Goal: Task Accomplishment & Management: Use online tool/utility

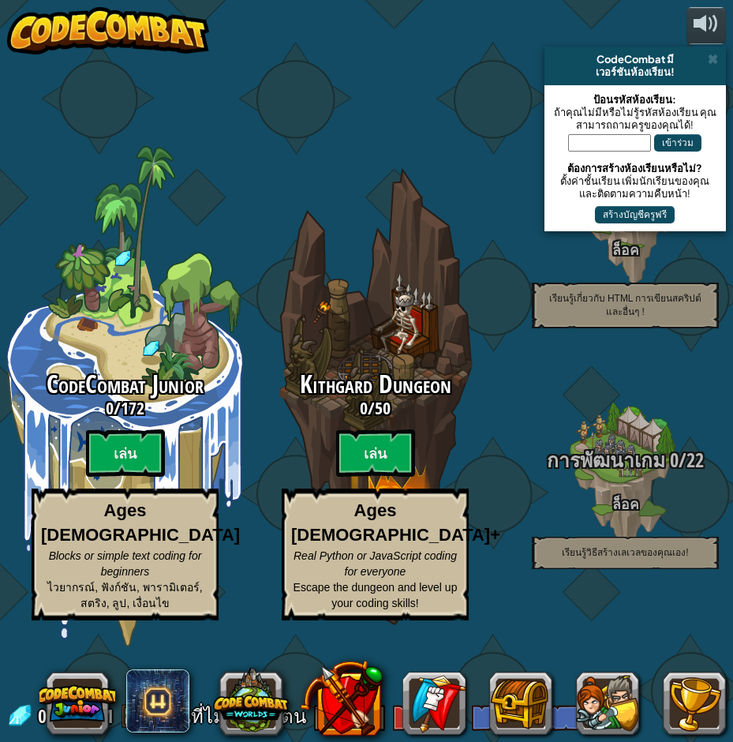
select select "th"
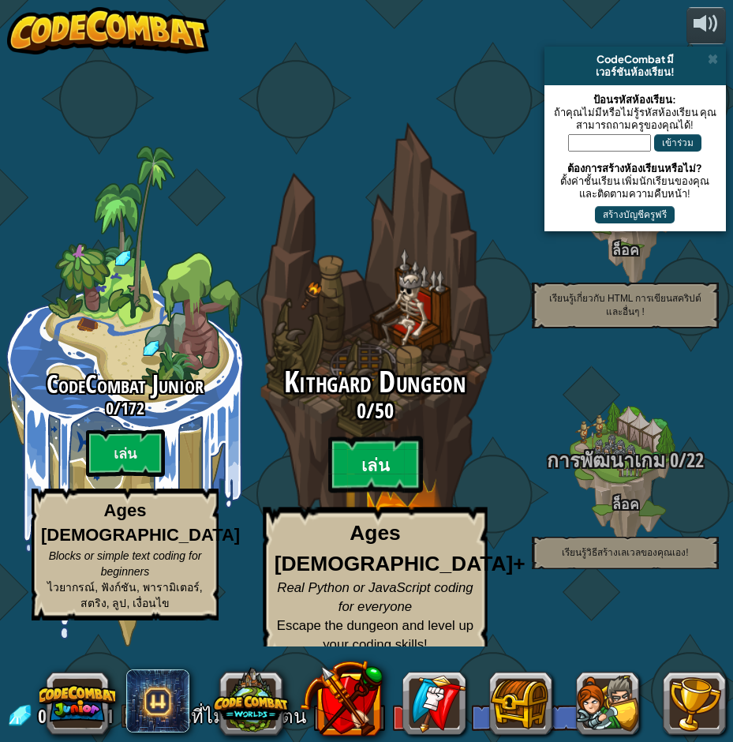
click at [393, 437] on btn "เล่น" at bounding box center [375, 463] width 95 height 57
select select "th"
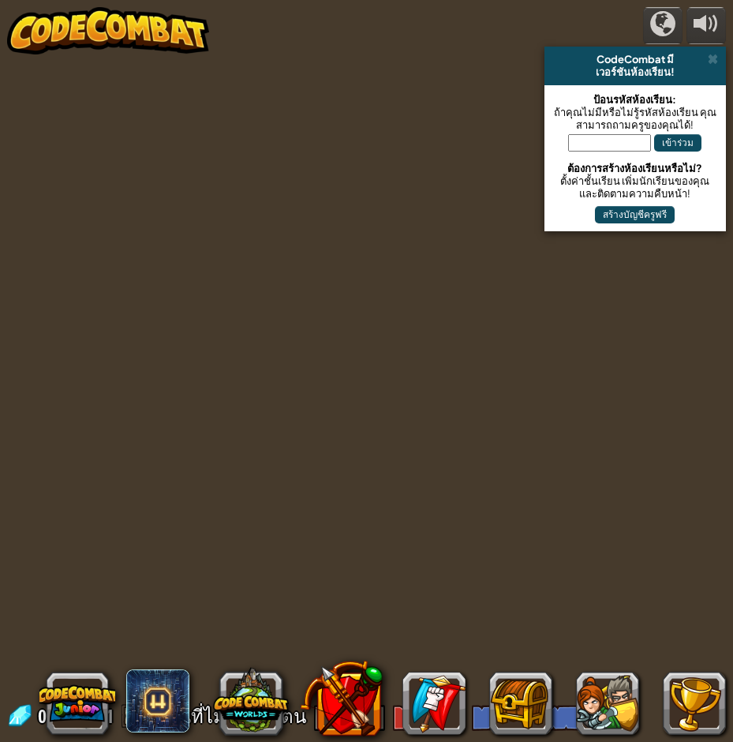
select select "th"
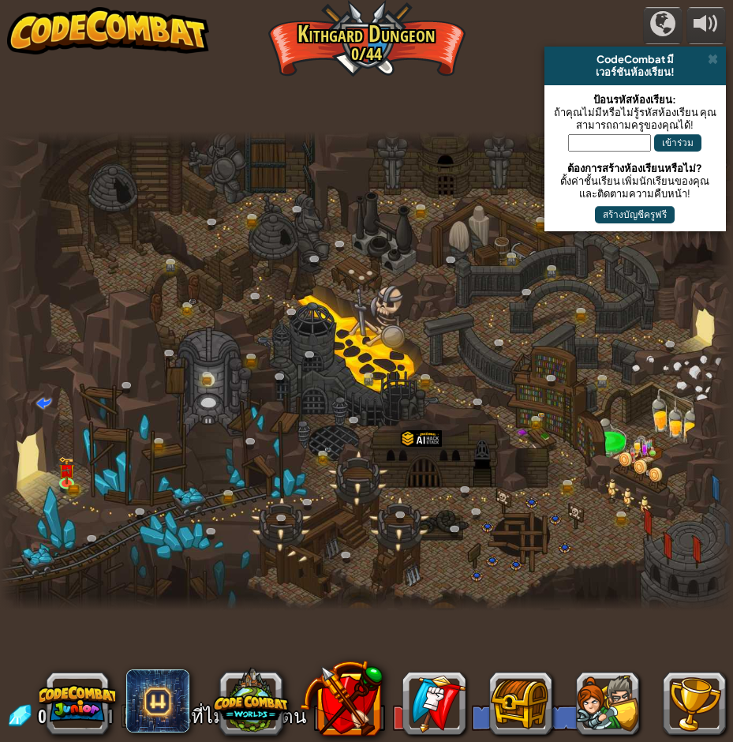
click at [713, 58] on span at bounding box center [713, 59] width 10 height 13
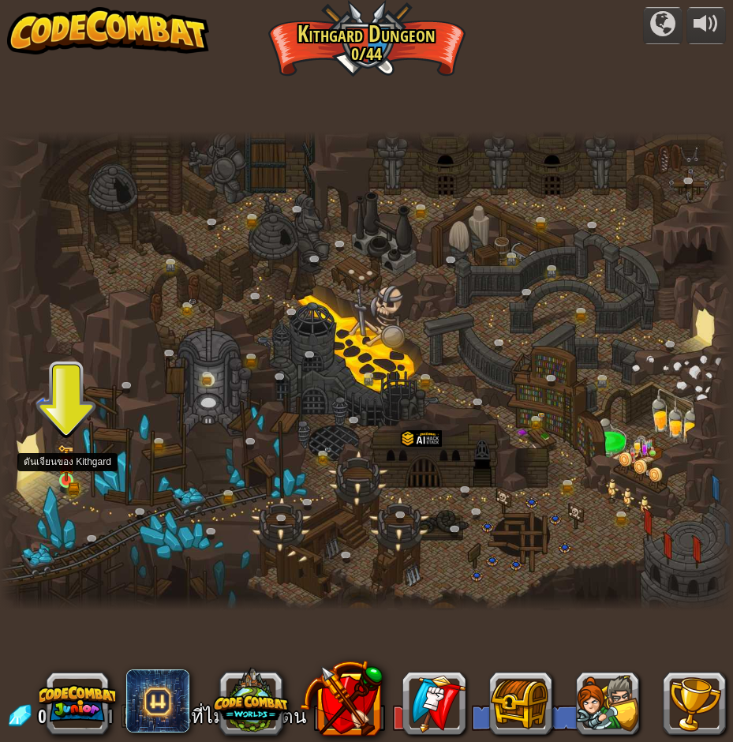
click at [72, 475] on img at bounding box center [66, 462] width 17 height 37
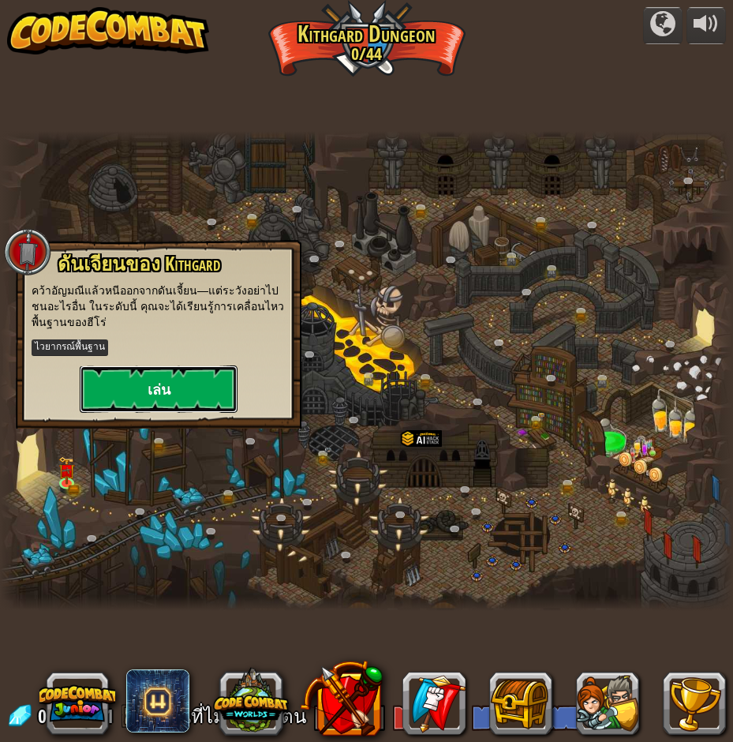
click at [152, 402] on button "เล่น" at bounding box center [159, 388] width 158 height 47
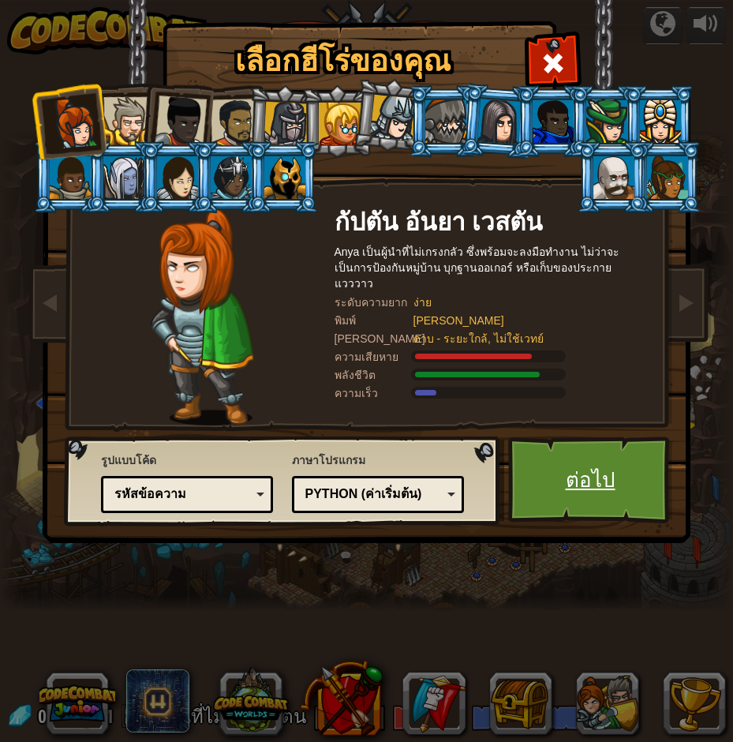
click at [609, 474] on link "ต่อไป" at bounding box center [590, 479] width 165 height 87
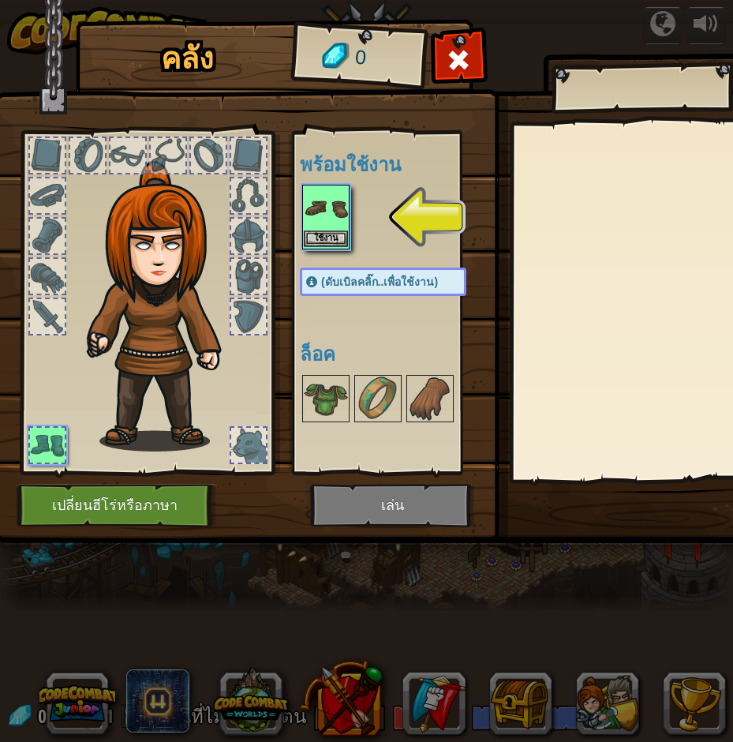
click at [323, 211] on div "คลัง 0 พร้อมใช้งาน ใช้งาน (ดับเบิลคลิ๊ก..เพื่อใช้งาน) ล็อค ใช้งาน ถอดออก สมัครส…" at bounding box center [366, 371] width 733 height 742
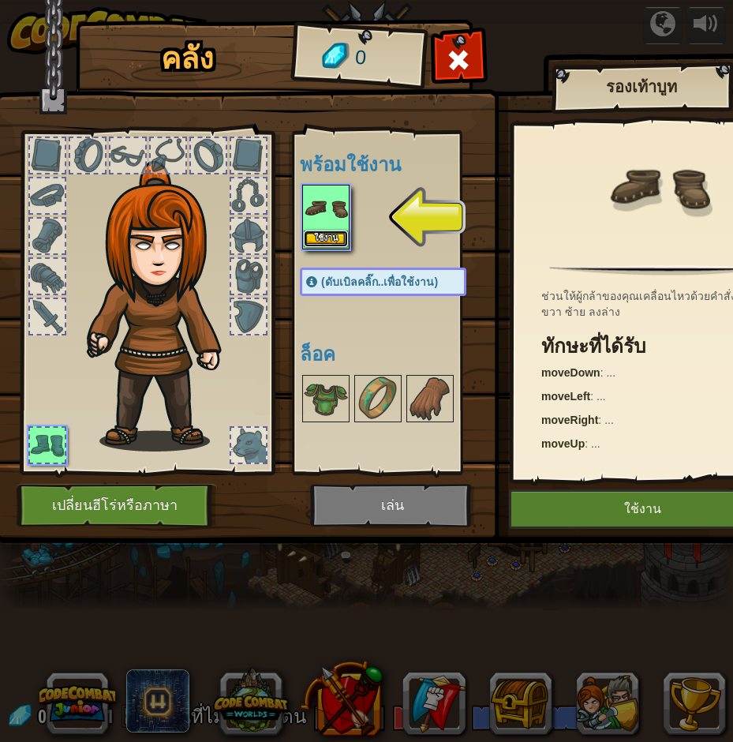
click at [331, 239] on button "ใช้งาน" at bounding box center [326, 238] width 44 height 17
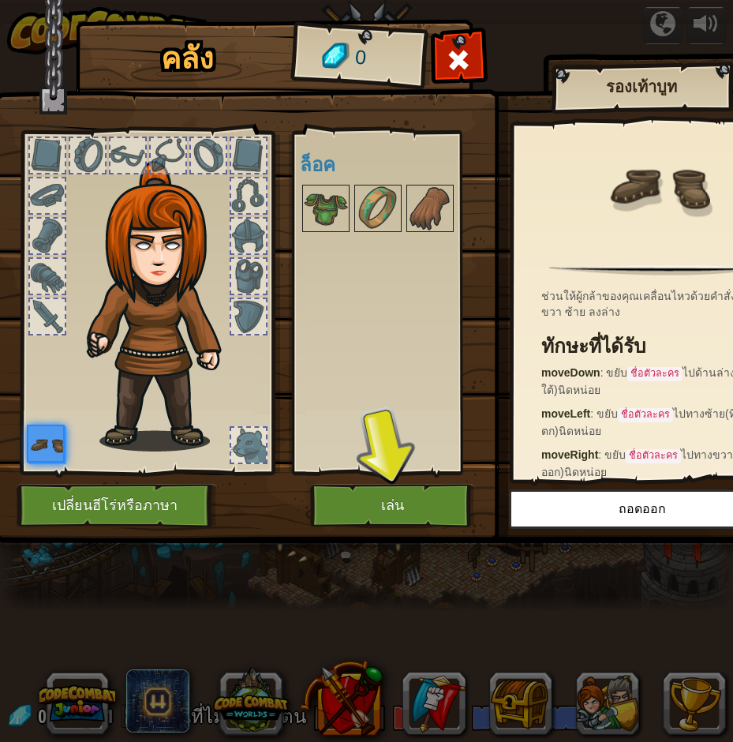
click at [449, 554] on div "คลัง 0 พร้อมใช้งาน ใช้งาน (ดับเบิลคลิ๊ก..เพื่อใช้งาน) ล็อค รองเท้าบูท ช่วนให้ผู…" at bounding box center [366, 371] width 733 height 742
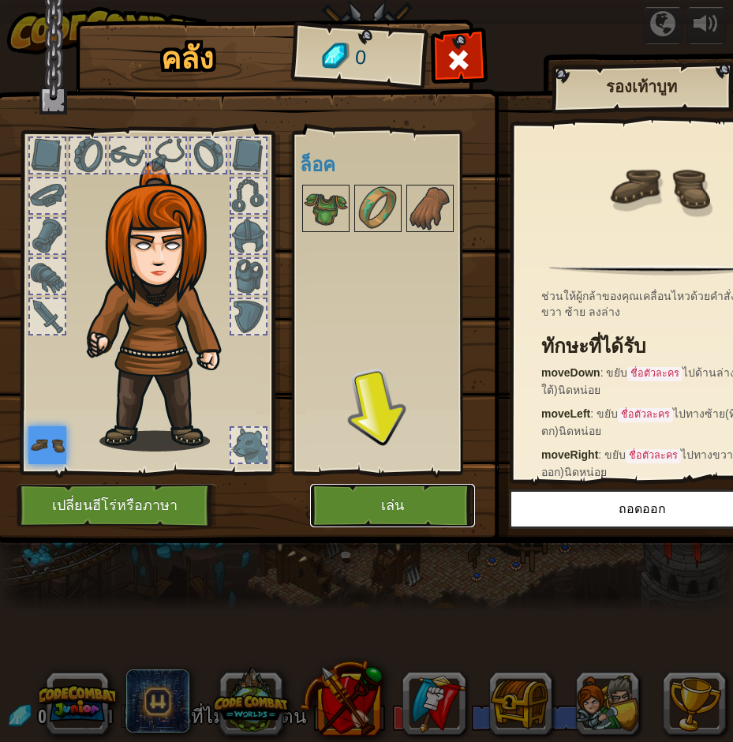
click at [409, 514] on button "เล่น" at bounding box center [392, 505] width 165 height 43
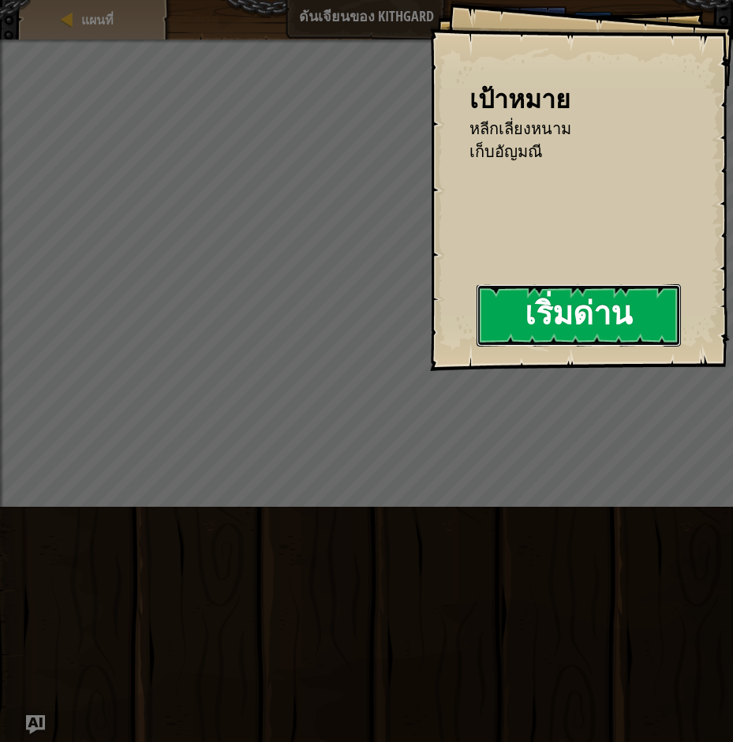
click at [589, 306] on button "เริ่มด่าน" at bounding box center [579, 315] width 204 height 62
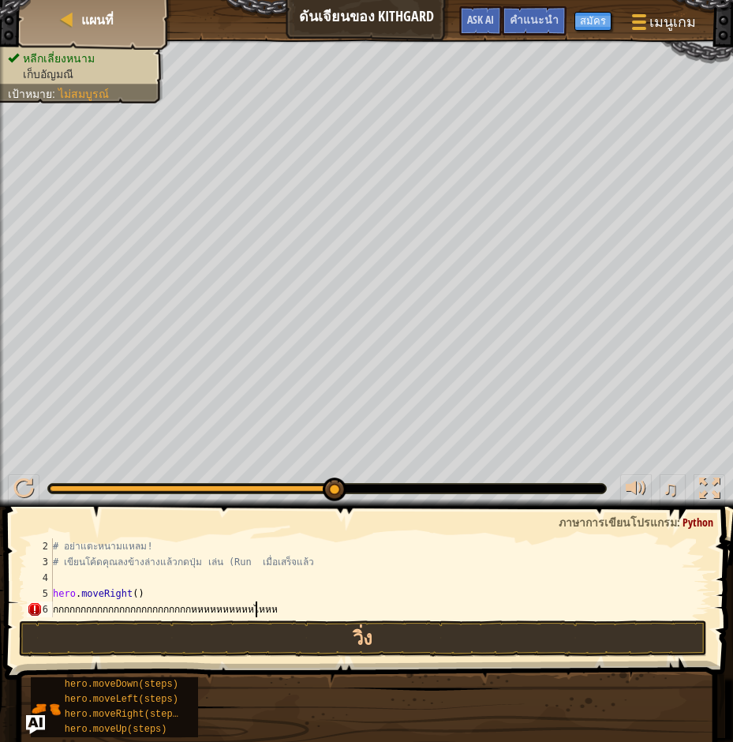
scroll to position [7, 18]
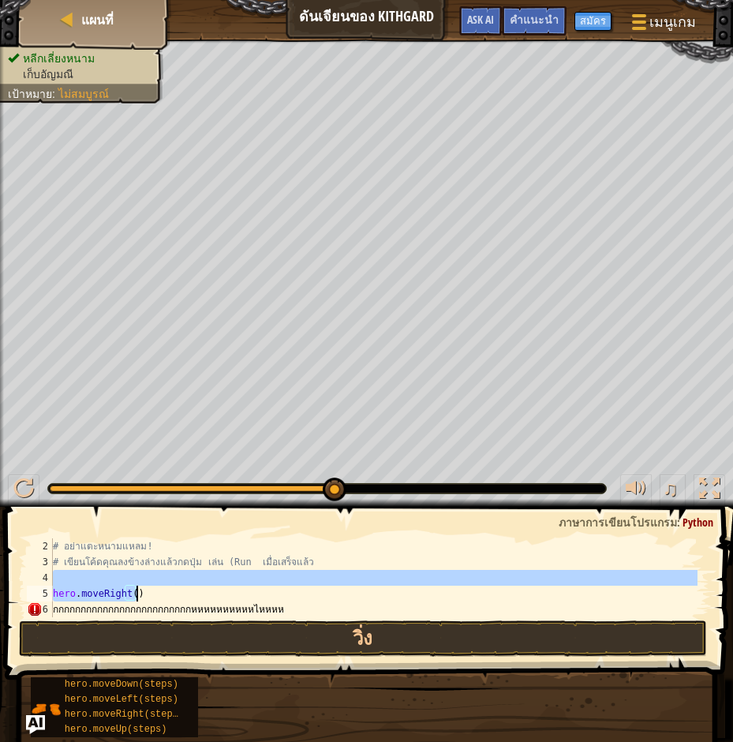
click at [353, 587] on div "# อย่าแตะหนามแหลม! # เขียนโค้ดคุณลงข้างล่างแล้วกดปุ่ม [PERSON_NAME] (Run เมื่อเ…" at bounding box center [374, 593] width 648 height 110
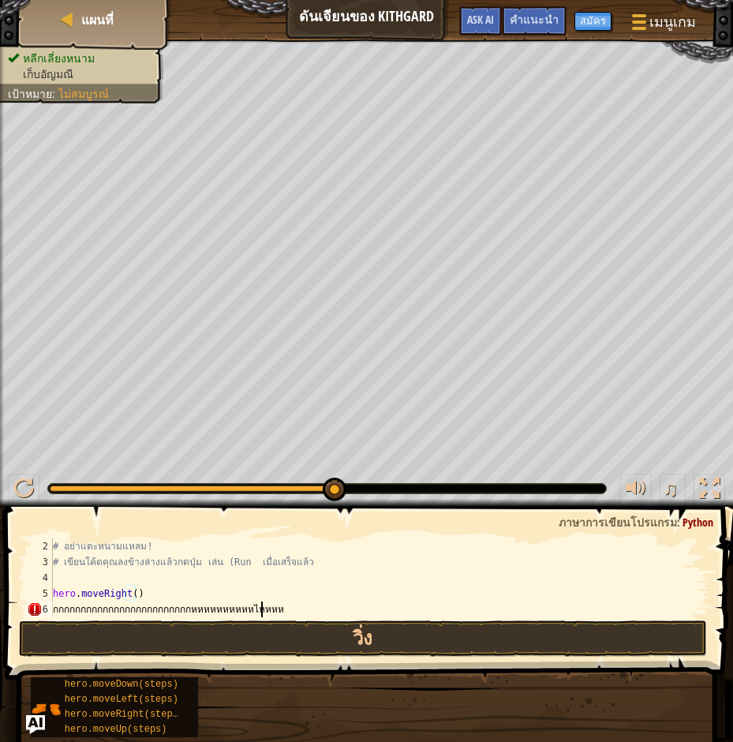
click at [328, 613] on div "# อย่าแตะหนามแหลม! # เขียนโค้ดคุณลงข้างล่างแล้วกดปุ่ม [PERSON_NAME] (Run เมื่อเ…" at bounding box center [374, 593] width 648 height 110
click at [320, 619] on span at bounding box center [370, 570] width 741 height 219
click at [303, 613] on div "# อย่าแตะหนามแหลม! # เขียนโค้ดคุณลงข้างล่างแล้วกดปุ่ม [PERSON_NAME] (Run เมื่อเ…" at bounding box center [374, 593] width 648 height 110
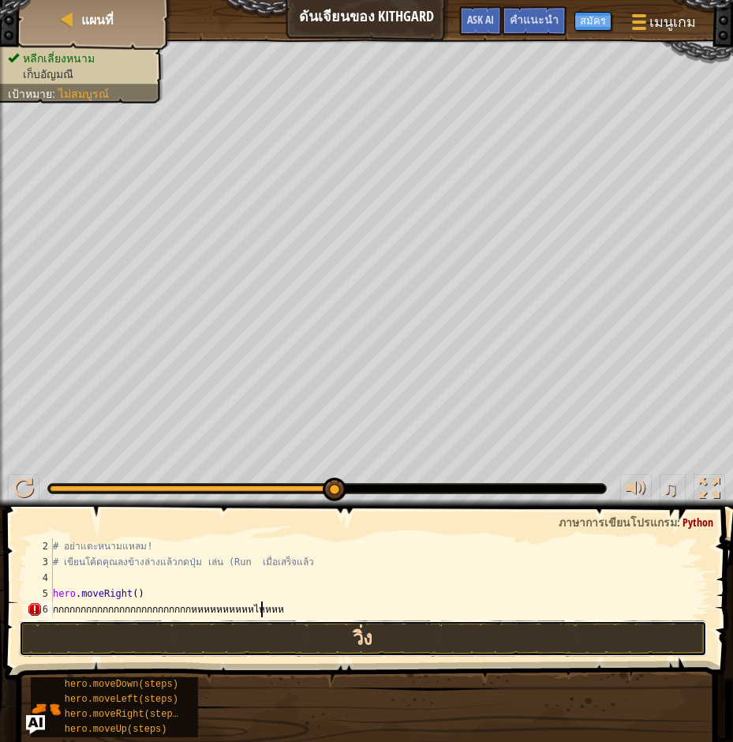
click at [324, 644] on button "วิ่ง" at bounding box center [363, 638] width 688 height 36
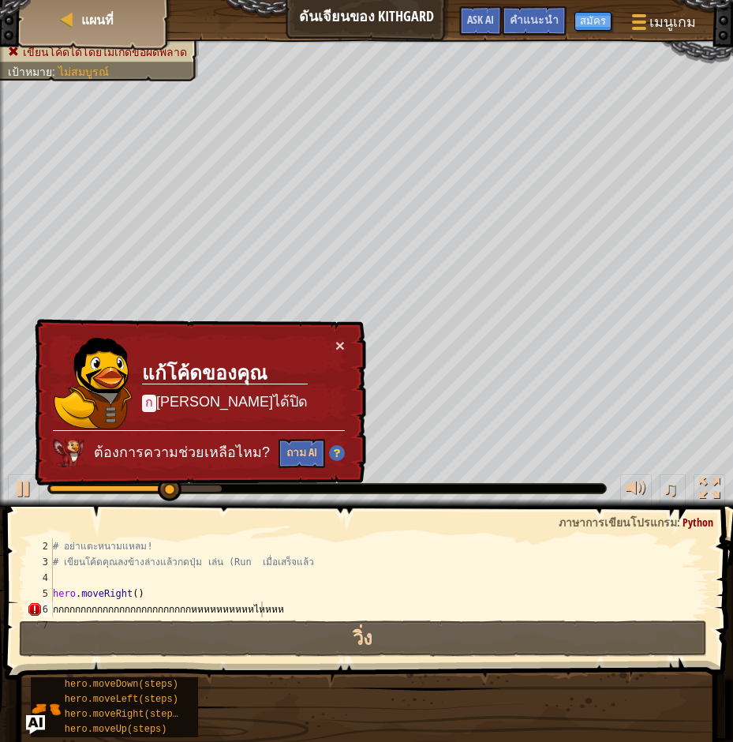
click at [325, 346] on div "× แก้โค้ดของคุณ ก [PERSON_NAME]ได้ปิด ต้องการความช่วยเหลือไหม? ถาม AI" at bounding box center [199, 402] width 335 height 167
click at [335, 339] on button "×" at bounding box center [339, 345] width 9 height 17
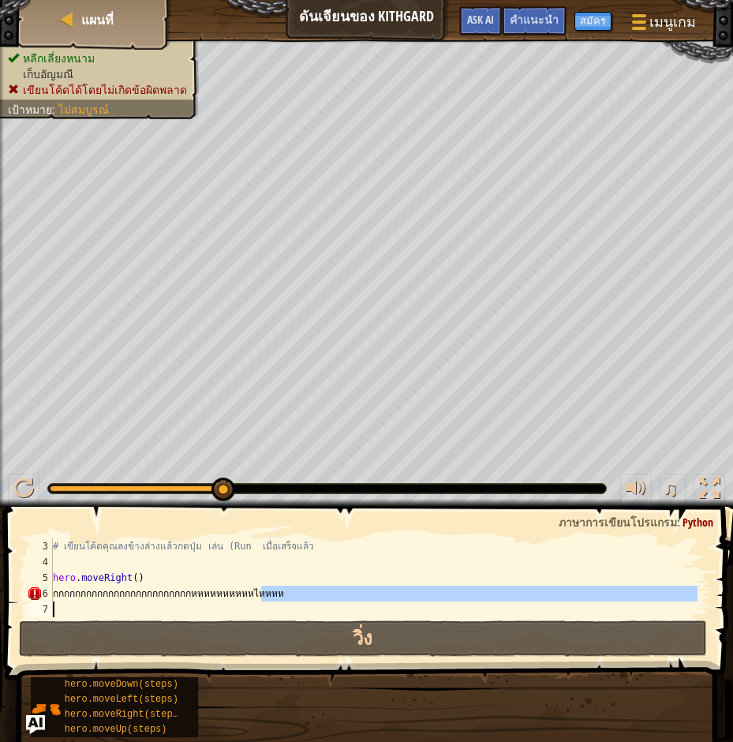
scroll to position [32, 0]
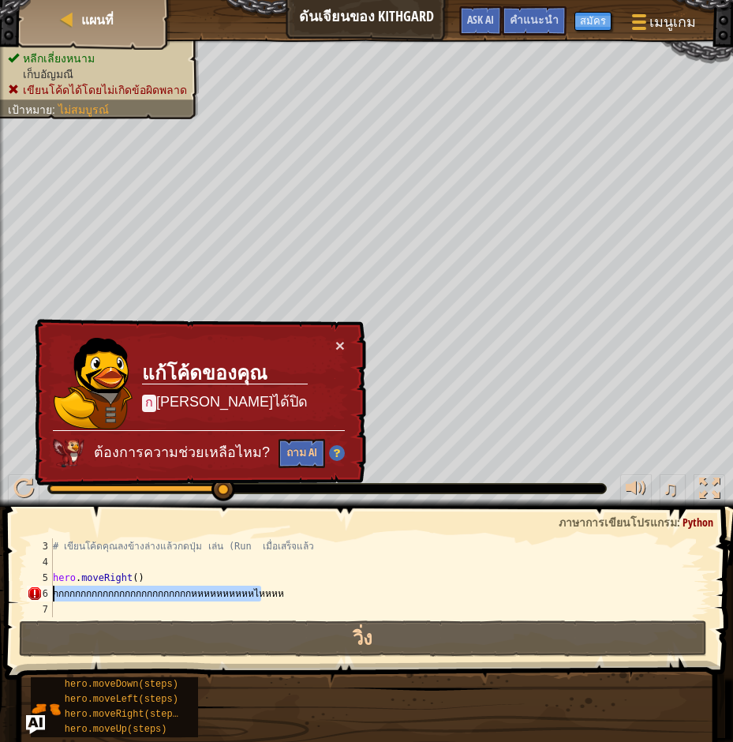
drag, startPoint x: 297, startPoint y: 610, endPoint x: 63, endPoint y: 591, distance: 235.1
click at [54, 591] on div "# เขียนโค้ดคุณลงข้างล่างแล้วกดปุ่ม [PERSON_NAME] (Run เมื่อเสร็จแล้ว hero . mov…" at bounding box center [374, 593] width 648 height 110
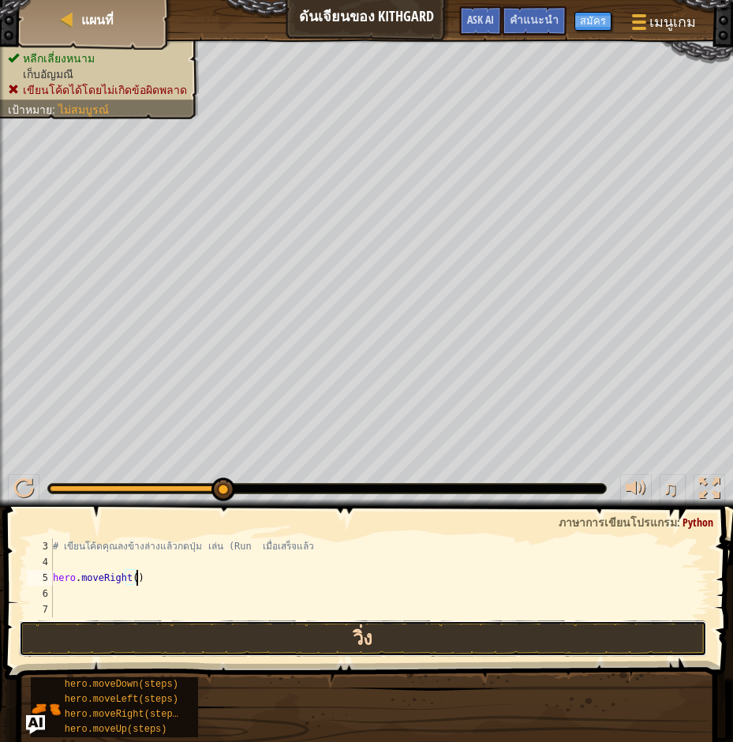
click at [410, 640] on button "วิ่ง" at bounding box center [363, 638] width 688 height 36
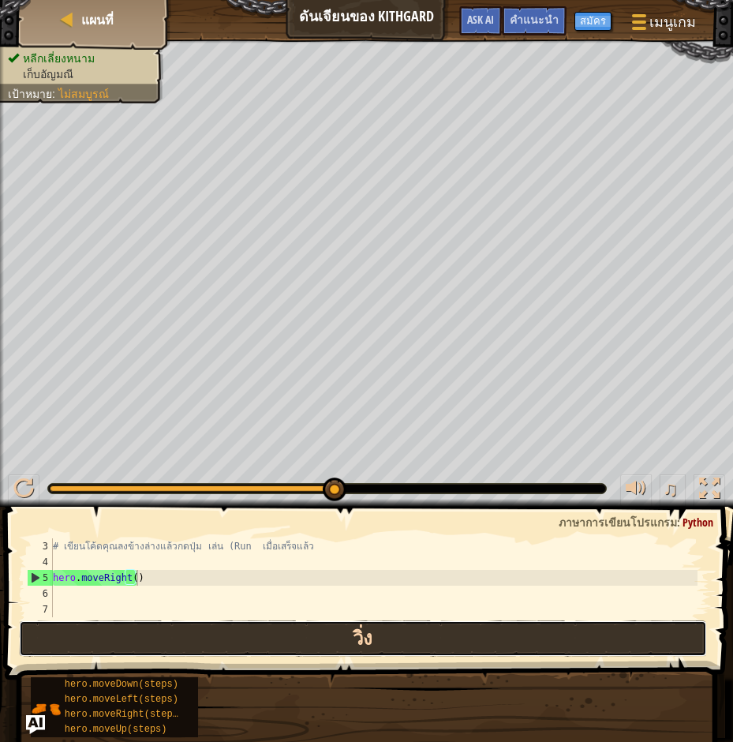
click at [221, 625] on button "วิ่ง" at bounding box center [363, 638] width 688 height 36
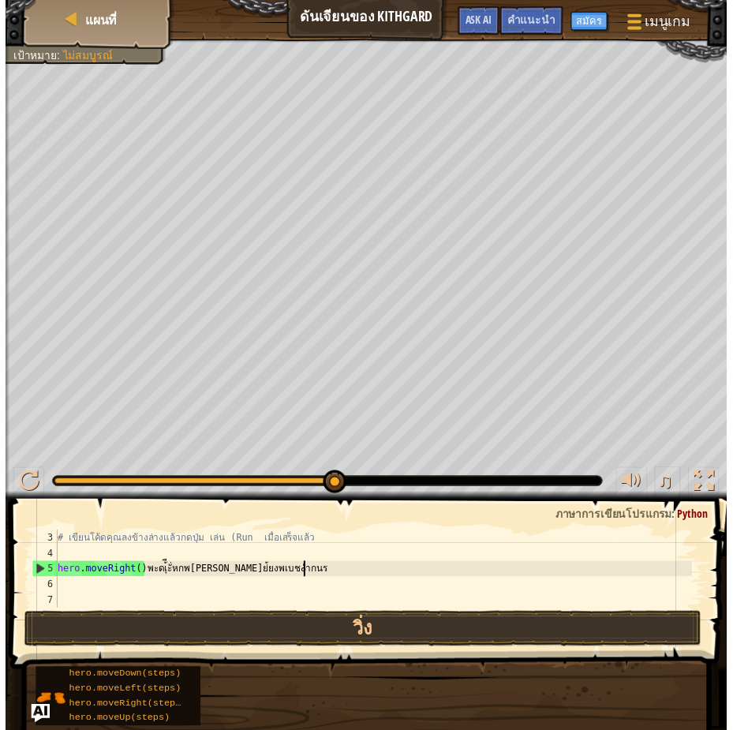
scroll to position [7, 16]
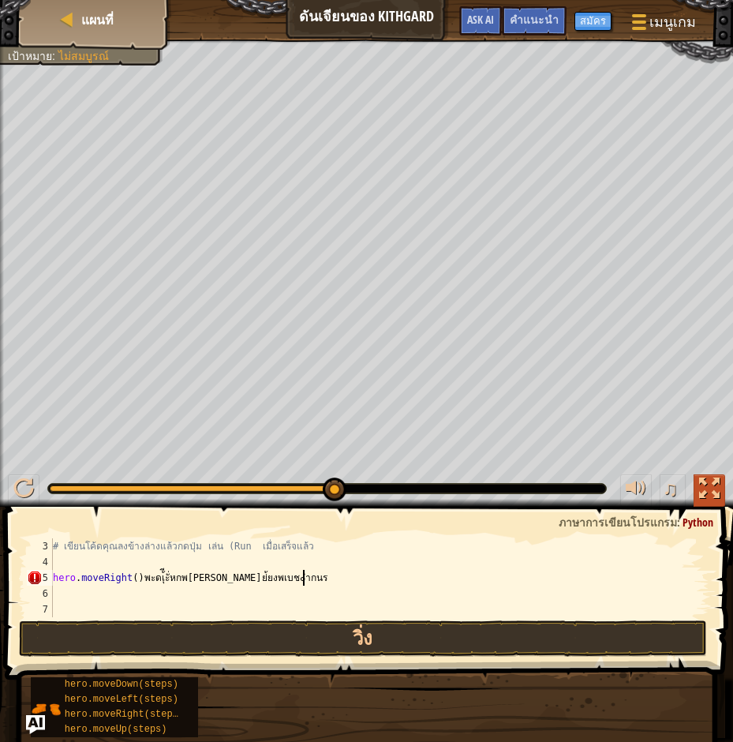
type textarea "hero.moveRight()พะดเ้ีุะั่หกพ[PERSON_NAME]ย่้ยงพเบช๐ำกนร"
click at [705, 486] on div at bounding box center [709, 488] width 21 height 21
